Goal: Task Accomplishment & Management: Use online tool/utility

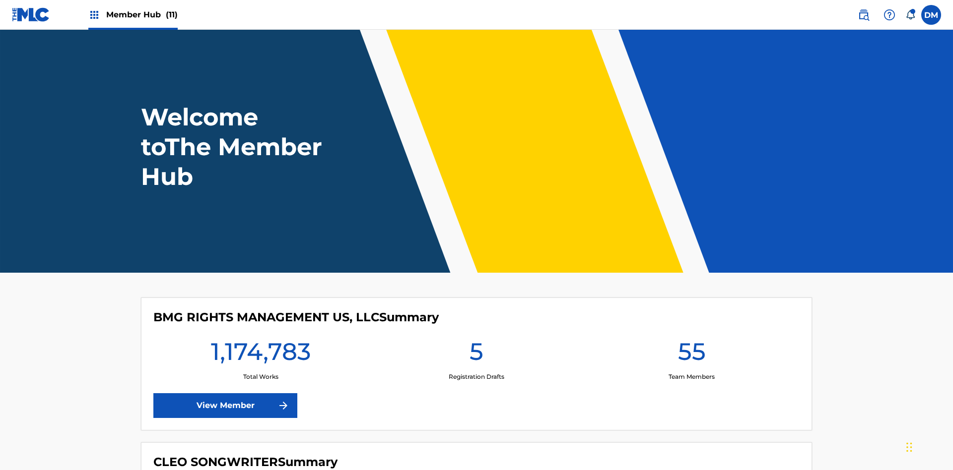
click at [141, 14] on span "Member Hub (11)" at bounding box center [141, 14] width 71 height 11
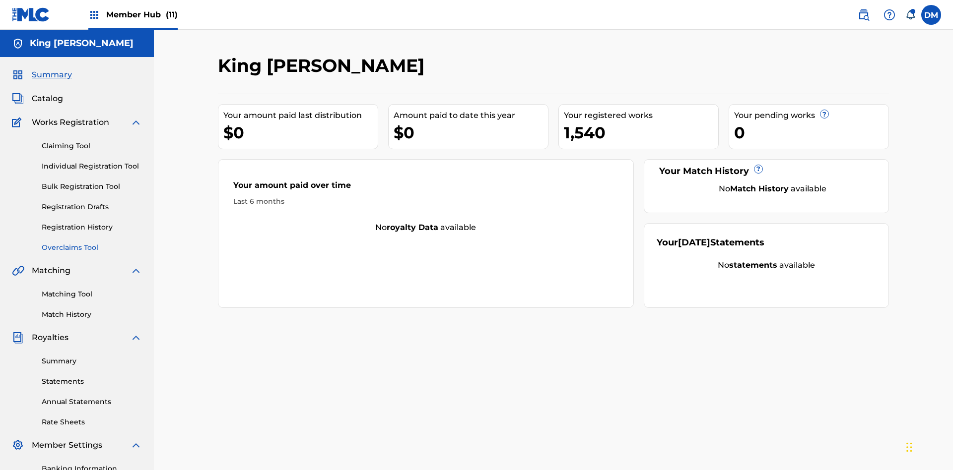
click at [92, 243] on link "Overclaims Tool" at bounding box center [92, 248] width 100 height 10
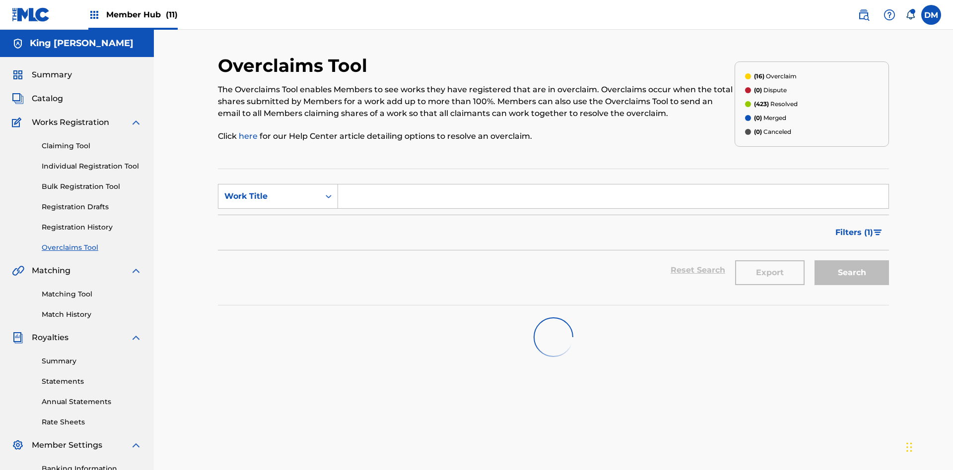
click at [854, 227] on span "Filters ( 1 )" at bounding box center [854, 233] width 38 height 12
click at [0, 0] on div "Search Form" at bounding box center [0, 0] width 0 height 0
click at [0, 0] on button "Apply Filters" at bounding box center [0, 0] width 0 height 0
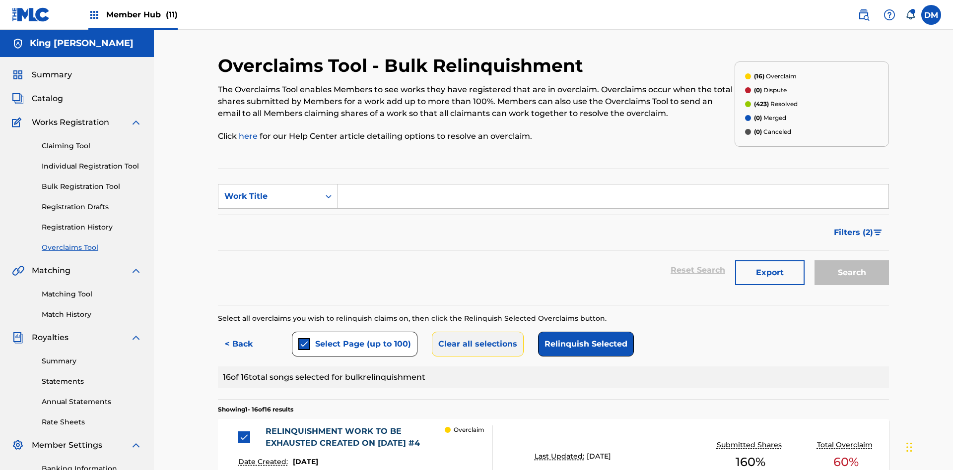
click at [476, 332] on button "Clear all selections" at bounding box center [478, 344] width 92 height 25
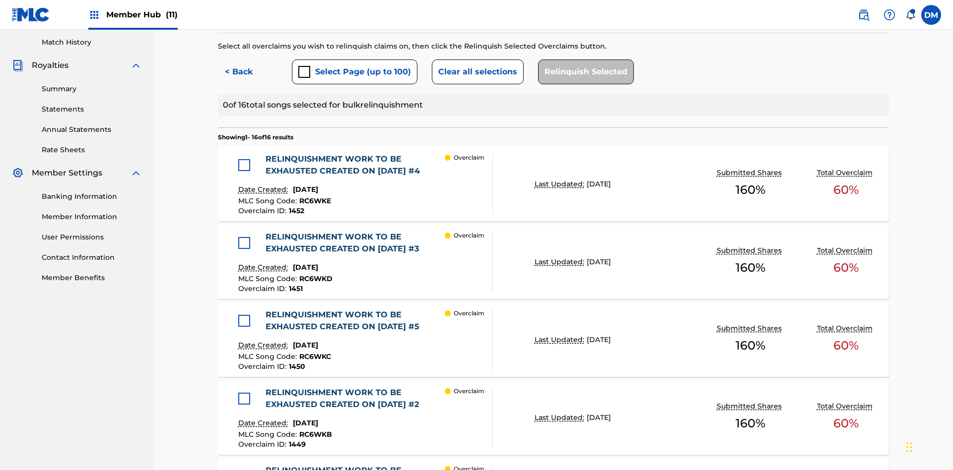
click at [244, 159] on div at bounding box center [244, 165] width 12 height 12
click at [583, 72] on button "Relinquish Selected" at bounding box center [586, 72] width 96 height 25
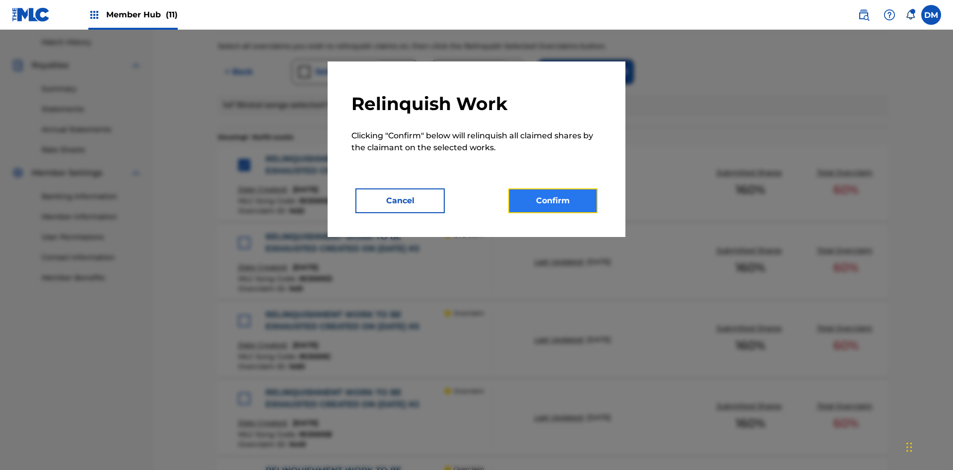
click at [553, 201] on button "Confirm" at bounding box center [552, 201] width 89 height 25
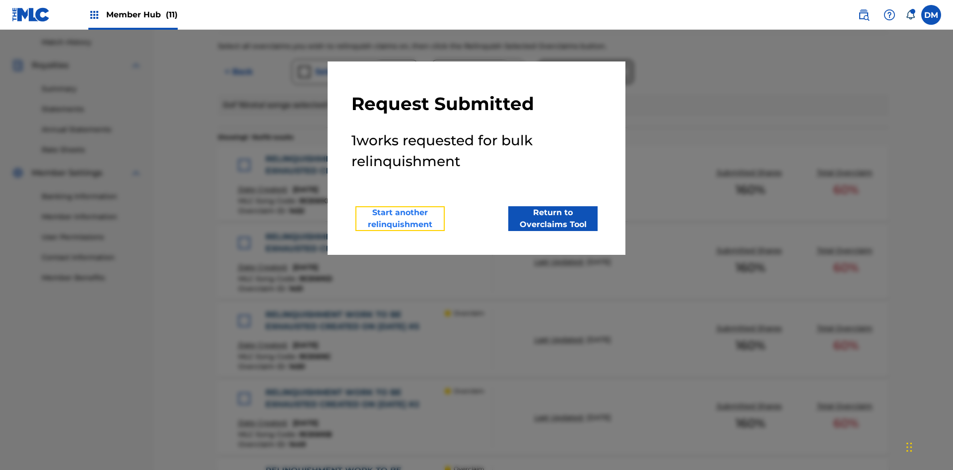
click at [400, 219] on button "Start another relinquishment" at bounding box center [399, 218] width 89 height 25
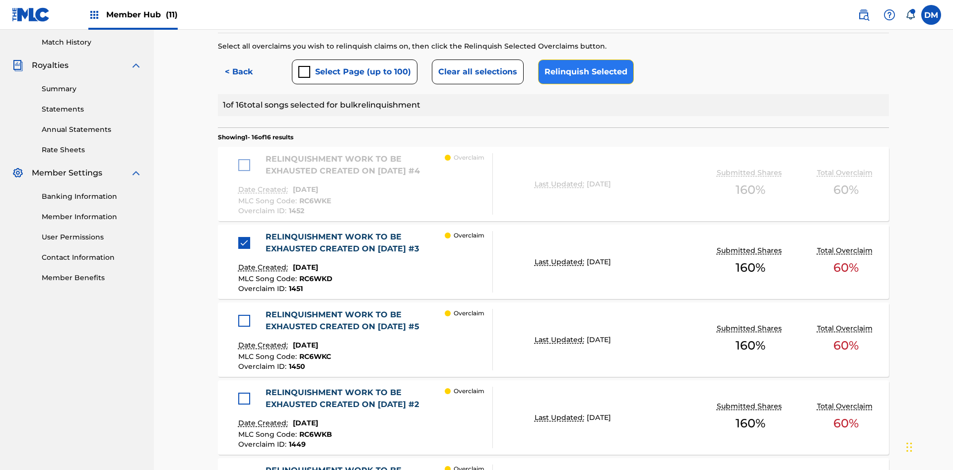
click at [583, 72] on button "Relinquish Selected" at bounding box center [586, 72] width 96 height 25
